Goal: Register for event/course

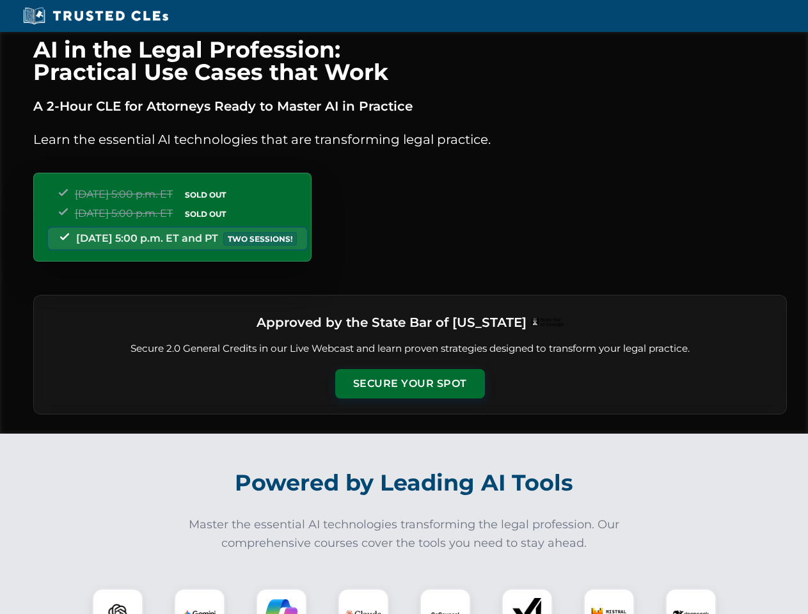
click at [410, 384] on button "Secure Your Spot" at bounding box center [410, 383] width 150 height 29
click at [118, 601] on img at bounding box center [117, 614] width 37 height 37
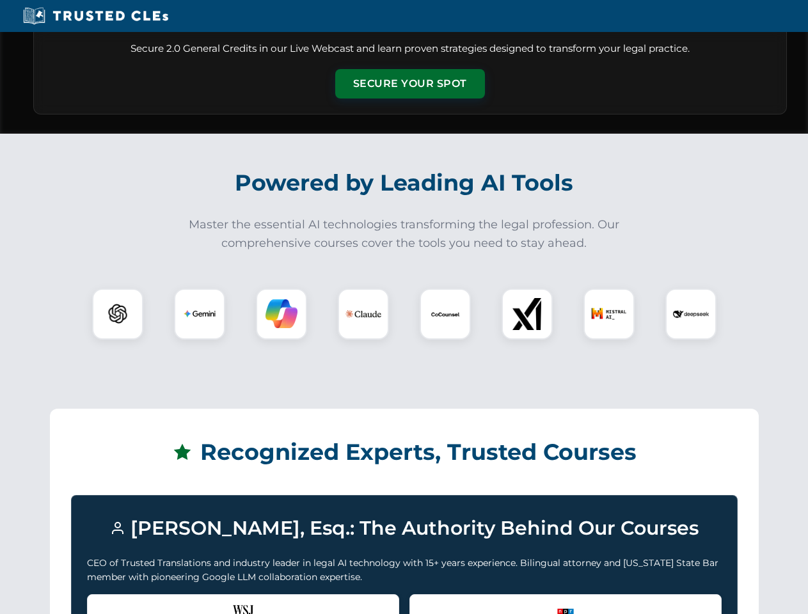
click at [200, 601] on div "Recognized by the WSJ [PERSON_NAME] was featured for his expertise in AI legal …" at bounding box center [243, 619] width 312 height 51
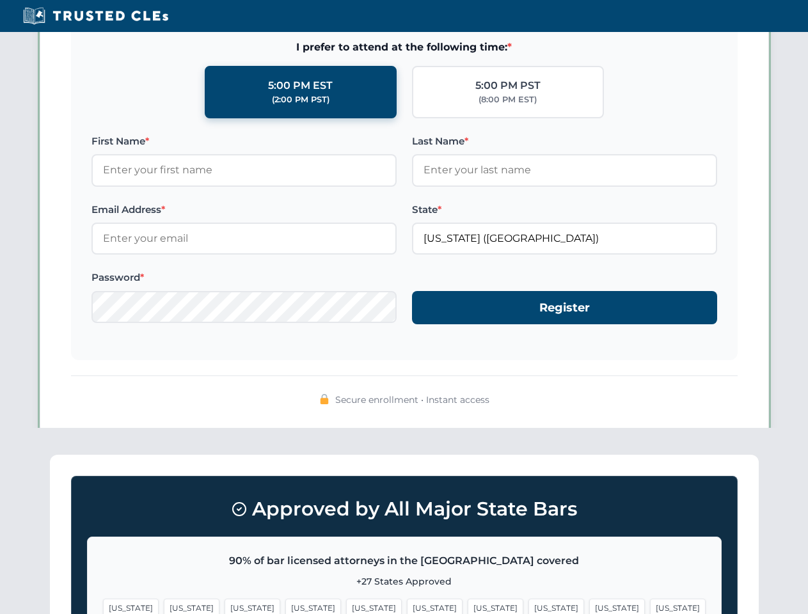
click at [468, 601] on span "[US_STATE]" at bounding box center [496, 608] width 56 height 19
click at [589, 601] on span "[US_STATE]" at bounding box center [617, 608] width 56 height 19
